Goal: Information Seeking & Learning: Learn about a topic

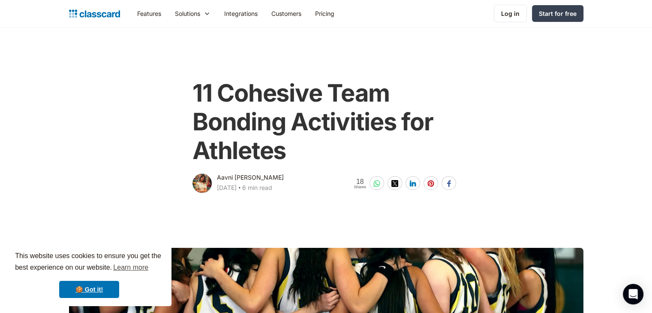
click at [74, 14] on img "home" at bounding box center [94, 14] width 51 height 12
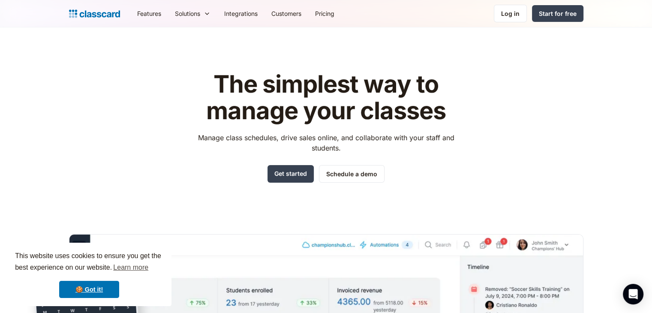
drag, startPoint x: 654, startPoint y: 49, endPoint x: 646, endPoint y: -25, distance: 74.6
click at [646, 0] on html "This website uses cookies to ensure you get the best experience on our website.…" at bounding box center [326, 156] width 652 height 313
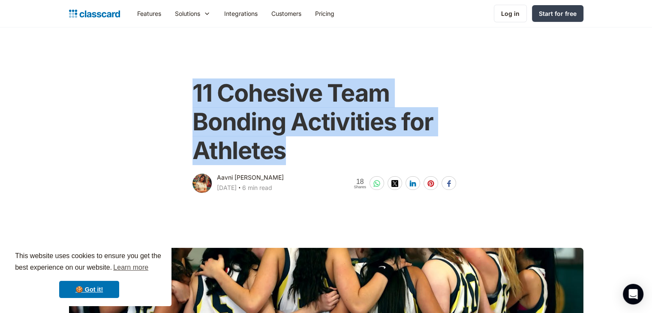
drag, startPoint x: 197, startPoint y: 99, endPoint x: 297, endPoint y: 126, distance: 103.9
click at [305, 153] on h1 "11 Cohesive Team Bonding Activities for Athletes" at bounding box center [325, 122] width 267 height 87
copy h1 "11 Cohesive Team Bonding Activities for Athletes"
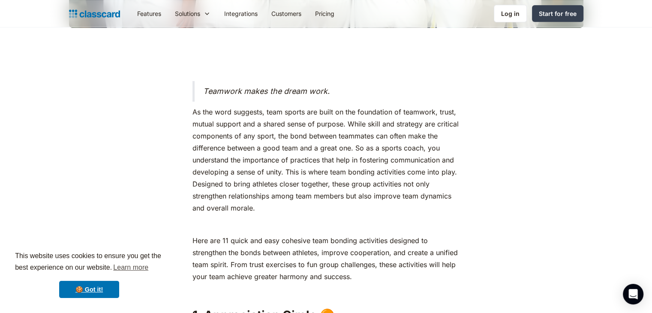
scroll to position [429, 0]
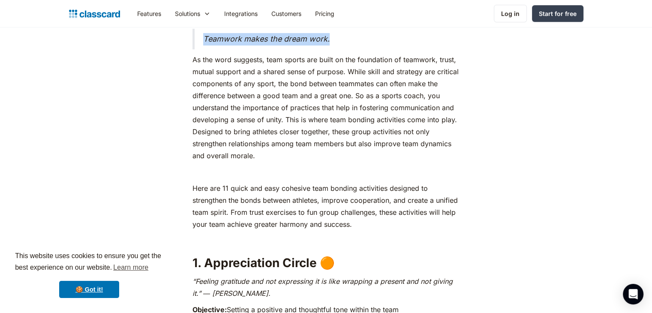
drag, startPoint x: 205, startPoint y: 38, endPoint x: 337, endPoint y: 42, distance: 132.1
click at [337, 42] on blockquote "Teamwork makes the dream work." at bounding box center [325, 39] width 267 height 21
copy em "Teamwork makes the dream work."
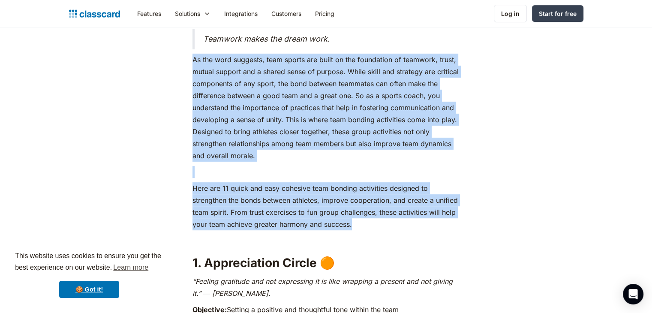
drag, startPoint x: 192, startPoint y: 59, endPoint x: 361, endPoint y: 218, distance: 232.6
copy div "As the word suggests, team sports are built on the foundation of teamwork, trus…"
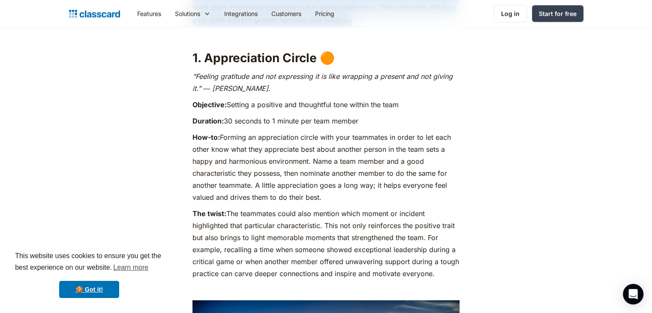
scroll to position [643, 0]
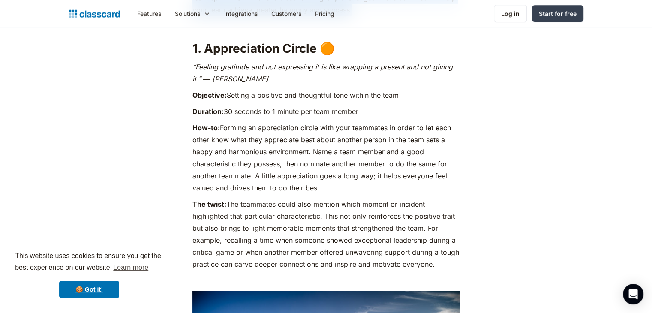
drag, startPoint x: 192, startPoint y: 49, endPoint x: 442, endPoint y: 261, distance: 327.2
copy div "1. Appreciation Circle 🟠 “Feeling gratitude and not expressing it is like wrapp…"
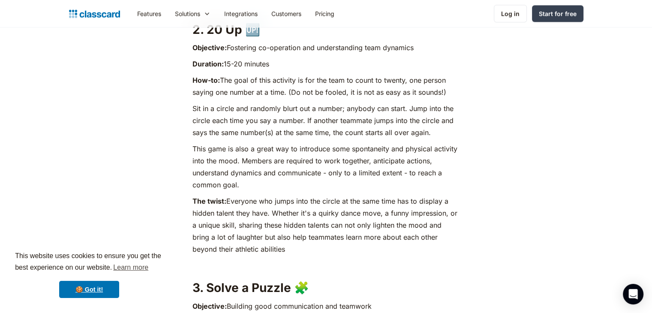
scroll to position [1072, 0]
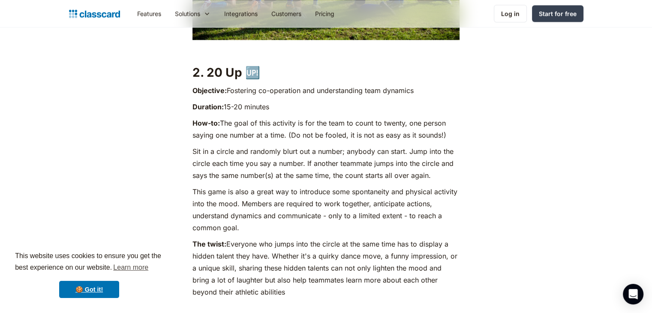
drag, startPoint x: 190, startPoint y: 72, endPoint x: 350, endPoint y: 248, distance: 238.2
copy div "2. 20 Up 🆙 Objective: Fostering co-operation and understanding team dynamics Du…"
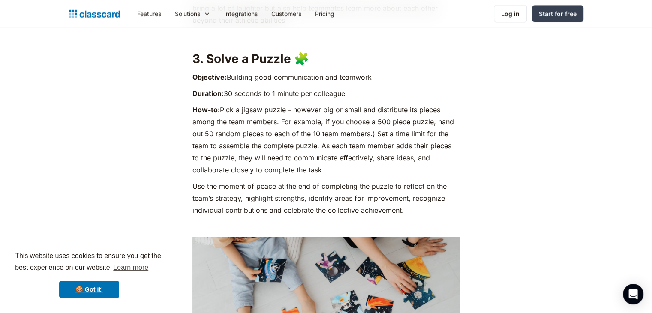
scroll to position [1329, 0]
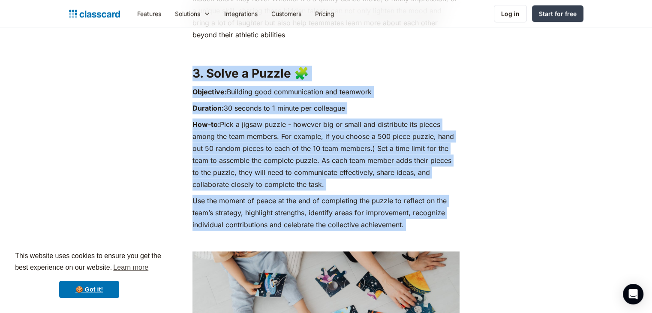
drag, startPoint x: 190, startPoint y: 67, endPoint x: 424, endPoint y: 238, distance: 289.7
copy div "3. Solve a Puzzle 🧩 Objective: Building good communication and teamwork Duratio…"
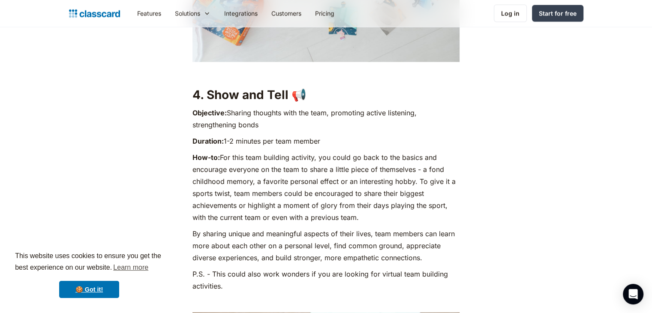
scroll to position [1715, 0]
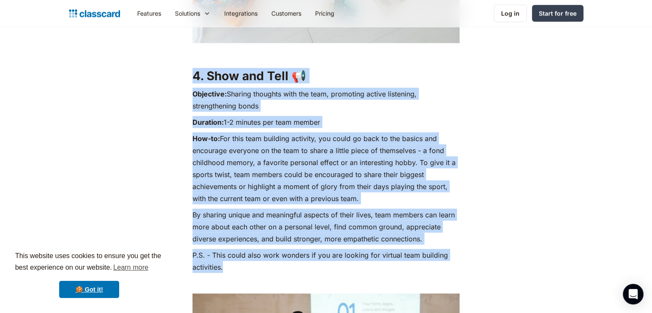
drag, startPoint x: 188, startPoint y: 74, endPoint x: 348, endPoint y: 263, distance: 247.6
copy div "4. Show and Tell 📢 Objective: Sharing thoughts with the team, promoting active …"
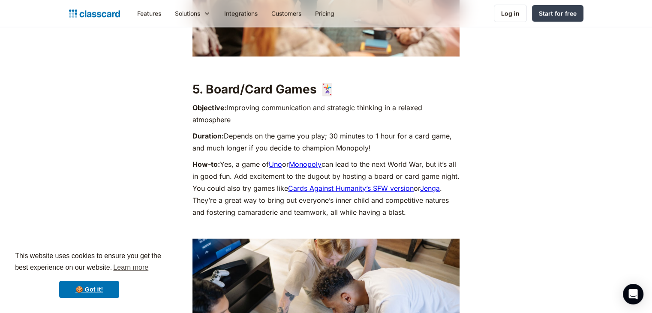
scroll to position [2144, 0]
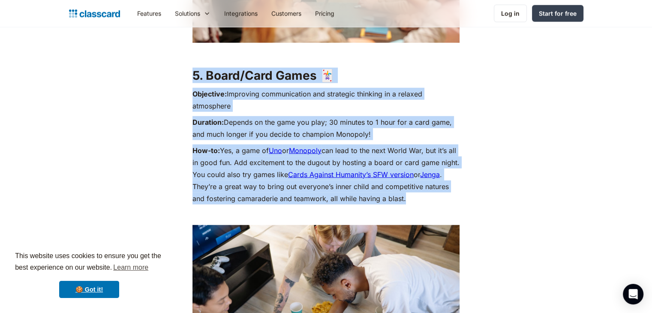
drag, startPoint x: 190, startPoint y: 75, endPoint x: 444, endPoint y: 202, distance: 283.6
copy div "5. Board/Card Games 🃏 Objective: Improving communication and strategic thinking…"
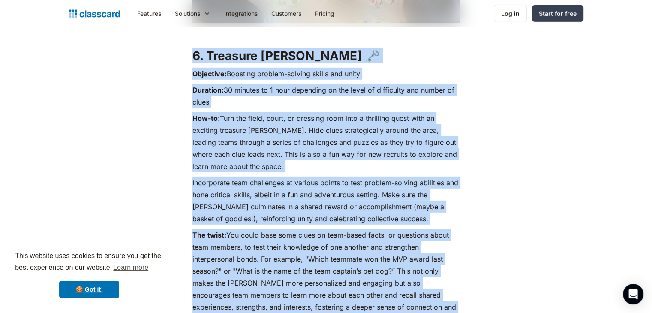
scroll to position [2709, 0]
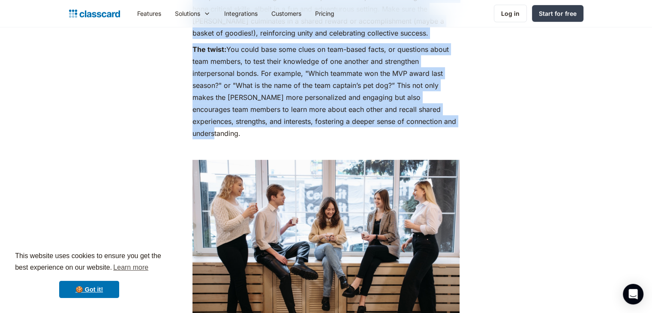
drag, startPoint x: 193, startPoint y: 91, endPoint x: 324, endPoint y: 134, distance: 137.1
click at [324, 134] on div "Teamwork makes the dream work. As the word suggests, team sports are built on t…" at bounding box center [325, 19] width 267 height 4543
copy div "6. Treasure Hunt 🗝️ Objective: Boosting problem-solving skills and unity Durati…"
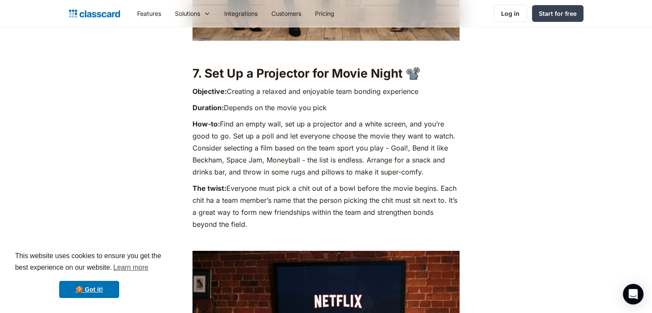
scroll to position [3009, 0]
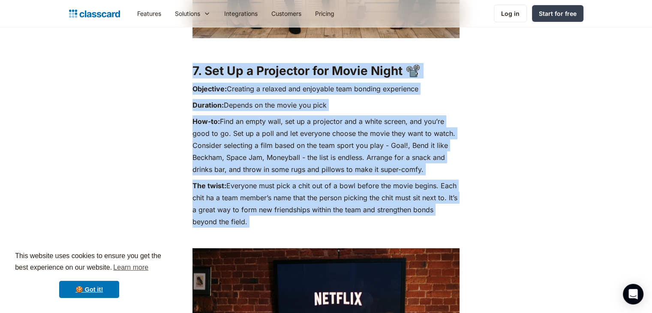
drag, startPoint x: 191, startPoint y: 71, endPoint x: 357, endPoint y: 230, distance: 229.2
copy div "7. Set Up a Projector for Movie Night 📽️ Objective: Creating a relaxed and enjo…"
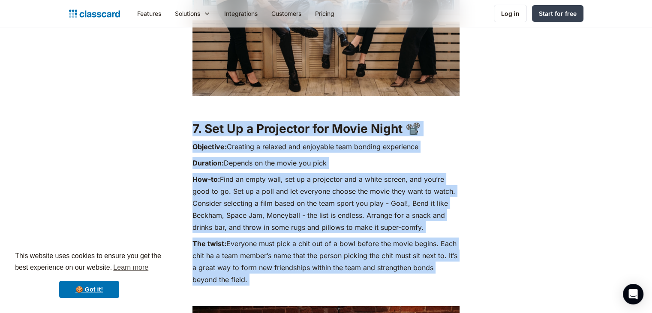
scroll to position [3052, 0]
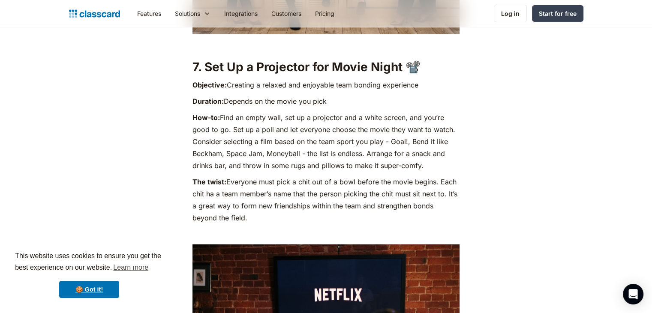
scroll to position [3013, 0]
